Goal: Information Seeking & Learning: Learn about a topic

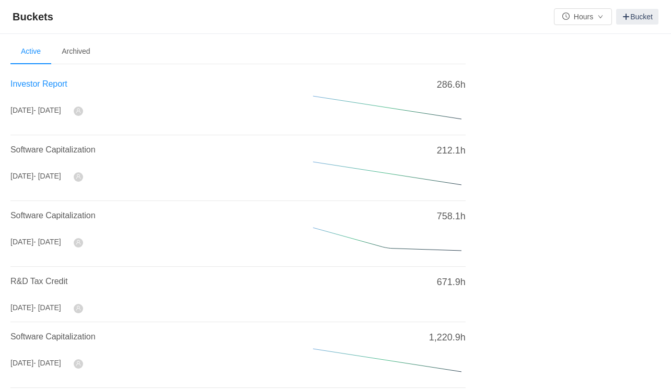
click at [54, 85] on span "Investor Report" at bounding box center [38, 83] width 57 height 9
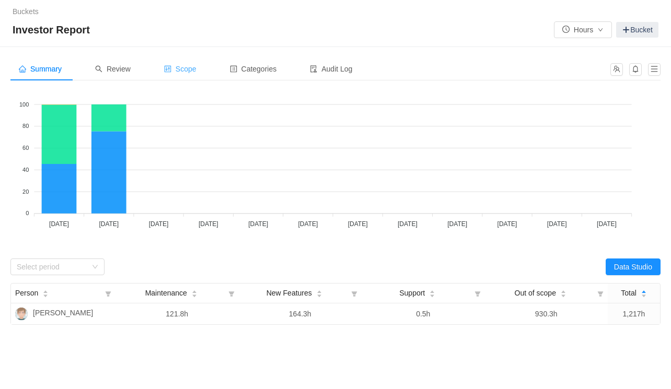
click at [187, 67] on span "Scope" at bounding box center [180, 69] width 32 height 8
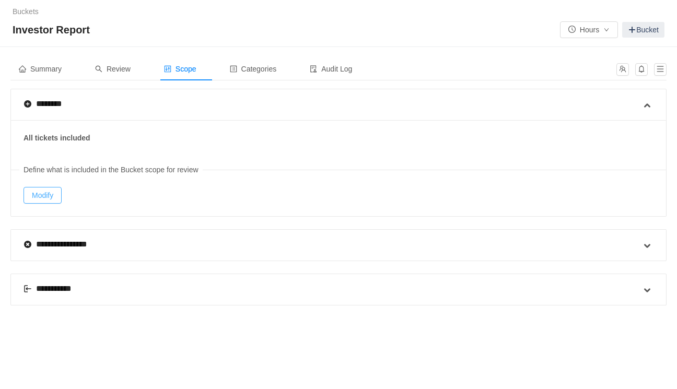
click at [39, 194] on button "Modify" at bounding box center [43, 195] width 38 height 17
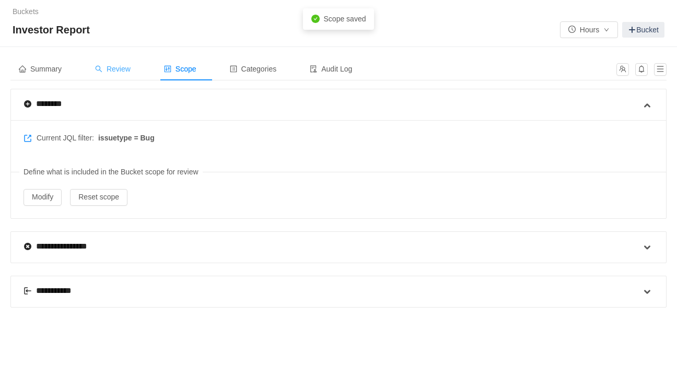
click at [102, 65] on icon "icon: search" at bounding box center [98, 68] width 7 height 7
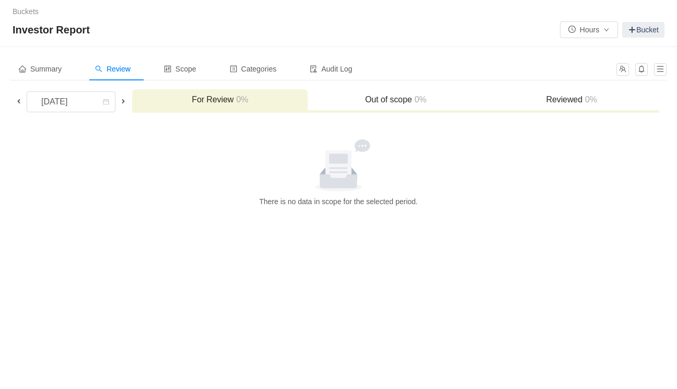
click at [20, 98] on span at bounding box center [19, 101] width 8 height 8
click at [16, 101] on span at bounding box center [19, 101] width 8 height 8
click at [18, 101] on span at bounding box center [19, 101] width 8 height 8
click at [16, 101] on span at bounding box center [19, 101] width 8 height 8
click at [18, 98] on span at bounding box center [19, 101] width 8 height 8
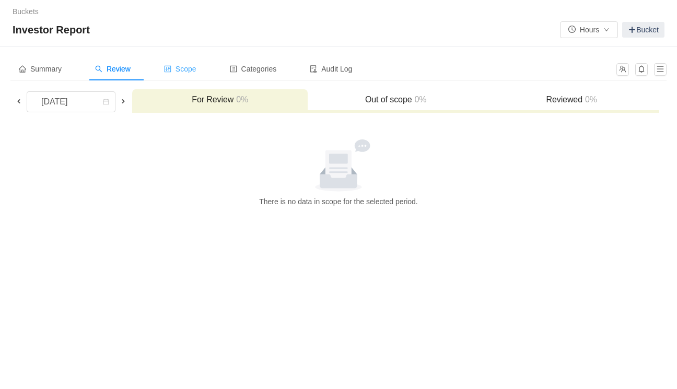
click at [189, 66] on span "Scope" at bounding box center [180, 69] width 32 height 8
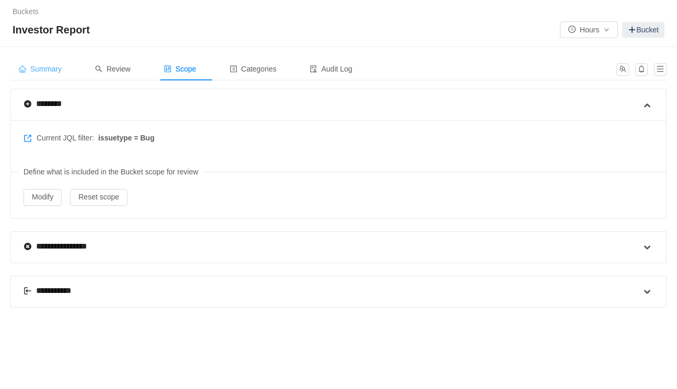
click at [48, 70] on span "Summary" at bounding box center [40, 69] width 43 height 8
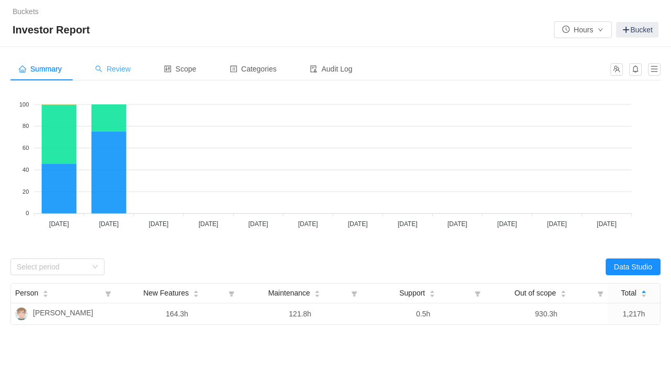
click at [113, 70] on span "Review" at bounding box center [113, 69] width 36 height 8
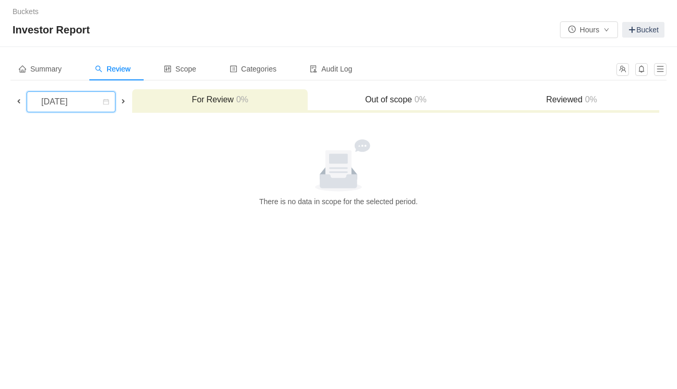
click at [67, 102] on div "[DATE]" at bounding box center [55, 102] width 45 height 20
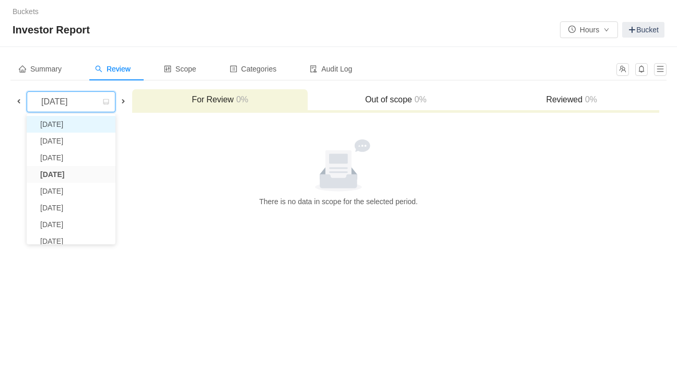
click at [65, 123] on li "[DATE]" at bounding box center [71, 124] width 89 height 17
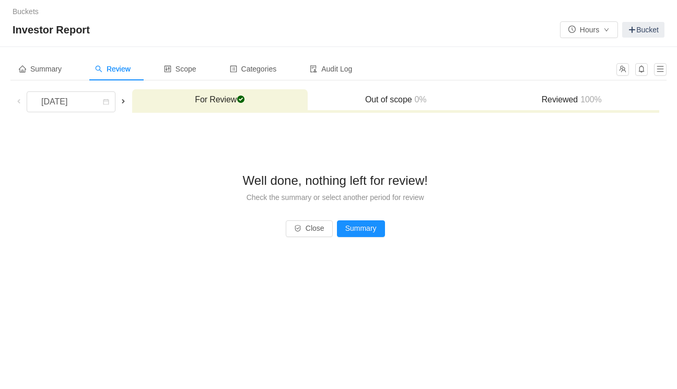
click at [126, 103] on span at bounding box center [123, 101] width 8 height 8
click at [128, 101] on span at bounding box center [123, 101] width 8 height 8
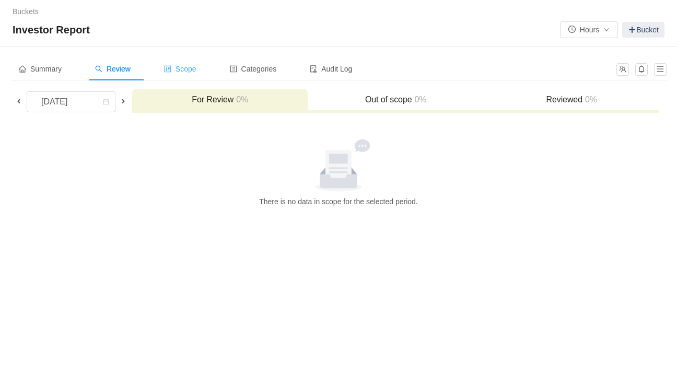
click at [191, 68] on span "Scope" at bounding box center [180, 69] width 32 height 8
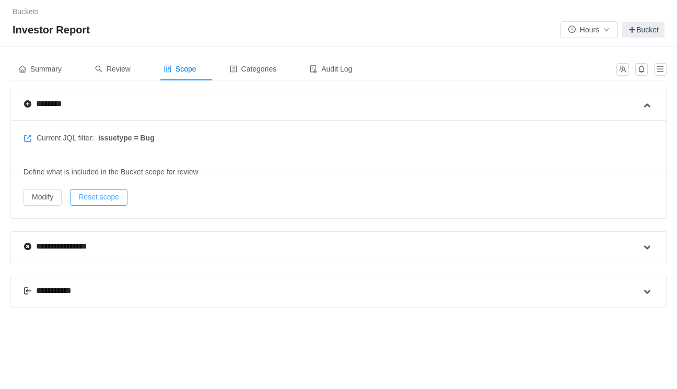
click at [99, 197] on button "Reset scope" at bounding box center [98, 197] width 57 height 17
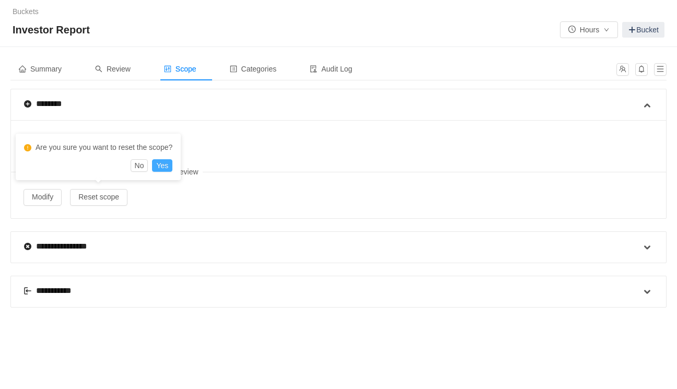
click at [166, 167] on button "Yes" at bounding box center [162, 165] width 20 height 13
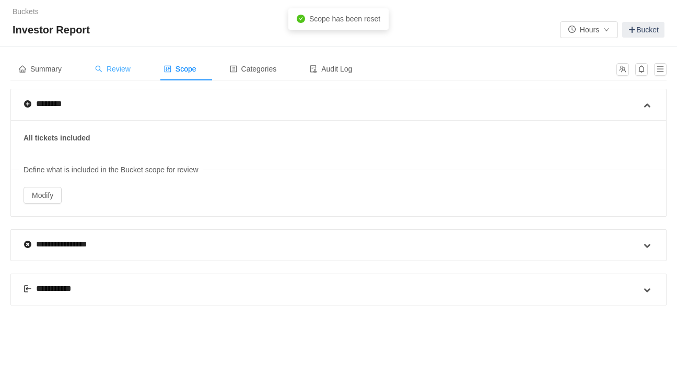
click at [120, 70] on span "Review" at bounding box center [113, 69] width 36 height 8
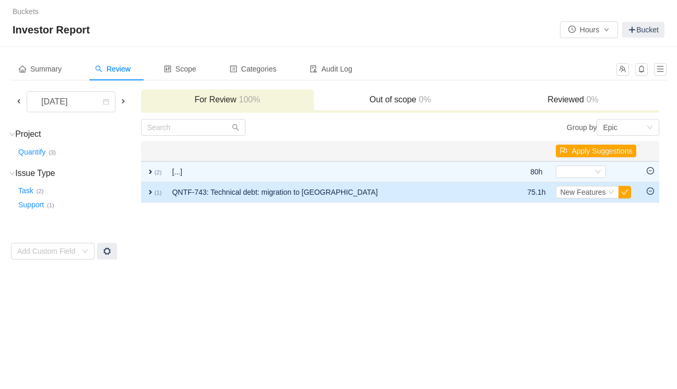
click at [149, 192] on span "expand" at bounding box center [150, 192] width 8 height 8
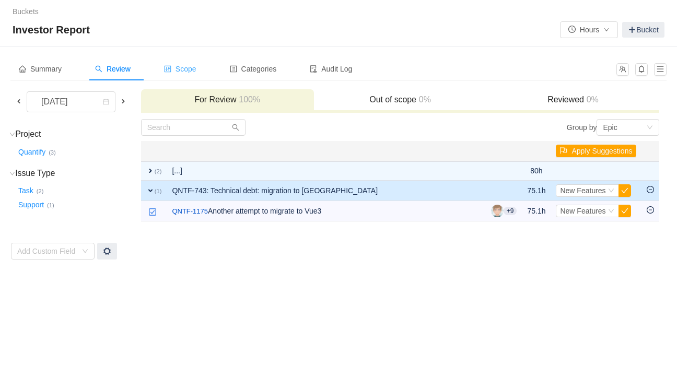
click at [188, 65] on span "Scope" at bounding box center [180, 69] width 32 height 8
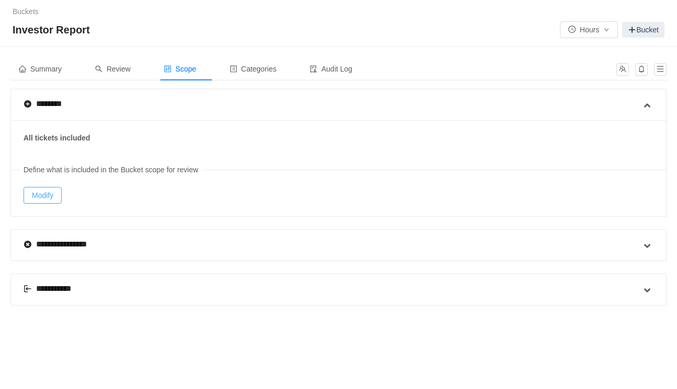
click at [53, 192] on button "Modify" at bounding box center [43, 195] width 38 height 17
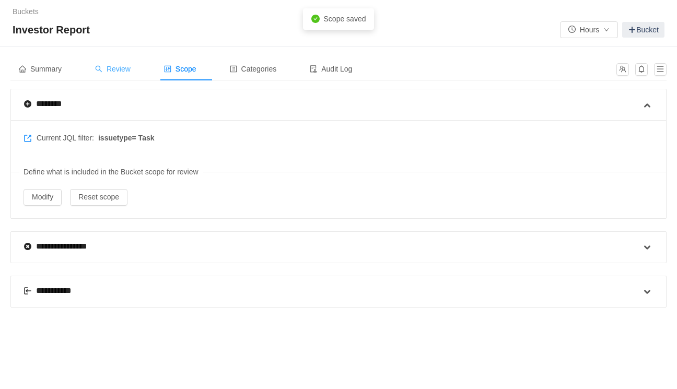
click at [117, 62] on div "Review" at bounding box center [113, 69] width 52 height 24
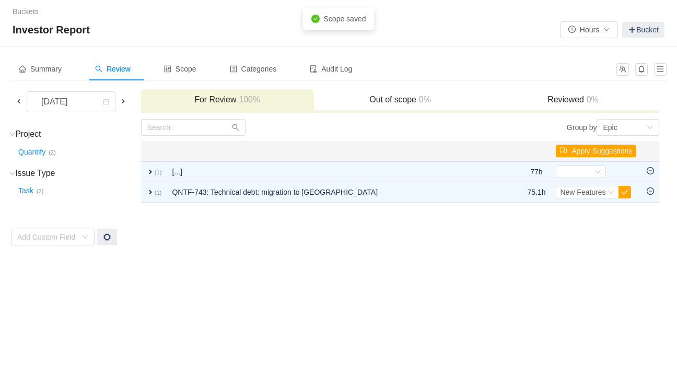
click at [125, 101] on span at bounding box center [123, 101] width 8 height 8
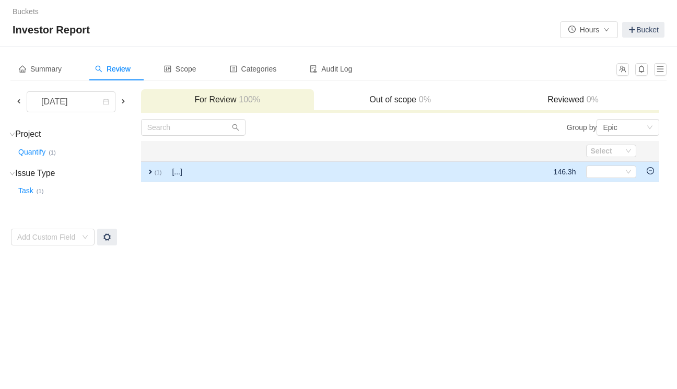
click at [174, 176] on td "[...]" at bounding box center [293, 172] width 253 height 21
click at [162, 174] on small "(1)" at bounding box center [158, 172] width 7 height 6
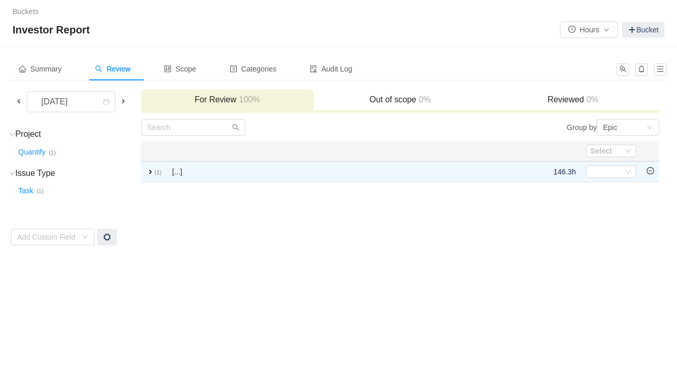
click at [124, 99] on span at bounding box center [123, 101] width 8 height 8
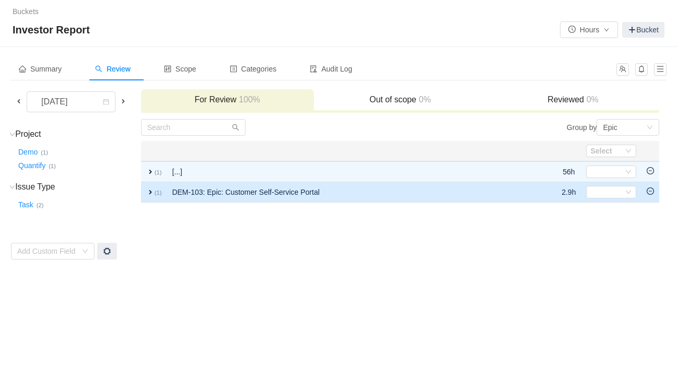
click at [193, 194] on td "DEM-103: Epic: Customer Self-Service Portal" at bounding box center [350, 192] width 366 height 20
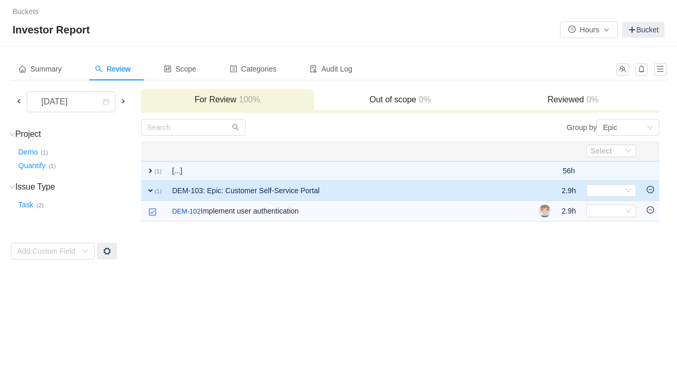
click at [194, 192] on td "DEM-103: Epic: Customer Self-Service Portal" at bounding box center [350, 191] width 367 height 20
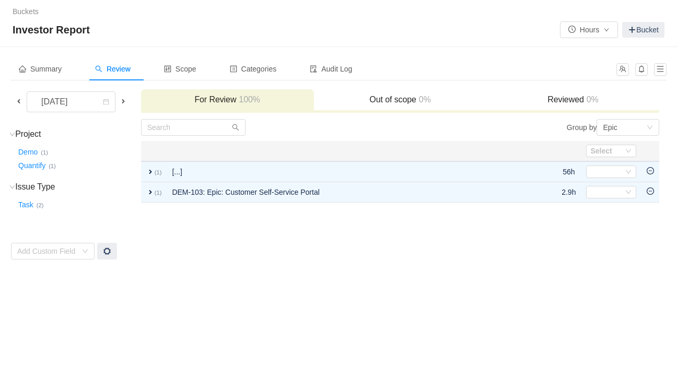
click at [122, 100] on span at bounding box center [123, 101] width 8 height 8
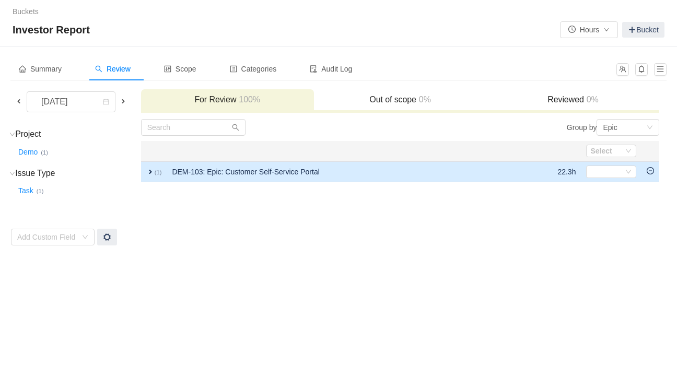
click at [197, 177] on td "DEM-103: Epic: Customer Self-Service Portal" at bounding box center [348, 172] width 362 height 21
click at [191, 173] on td "DEM-103: Epic: Customer Self-Service Portal" at bounding box center [341, 172] width 349 height 21
